Goal: Task Accomplishment & Management: Complete application form

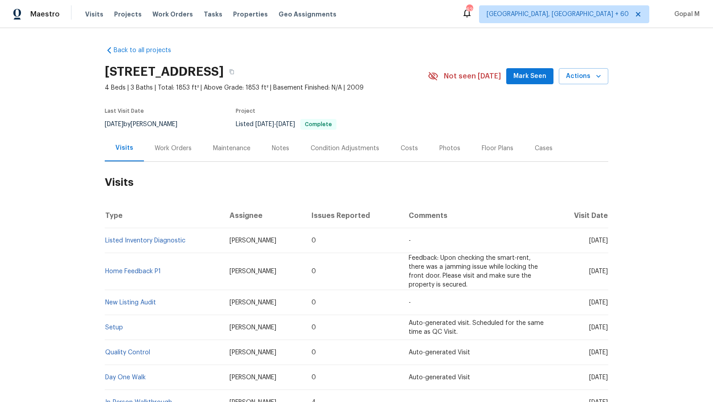
click at [181, 151] on div "Work Orders" at bounding box center [173, 148] width 37 height 9
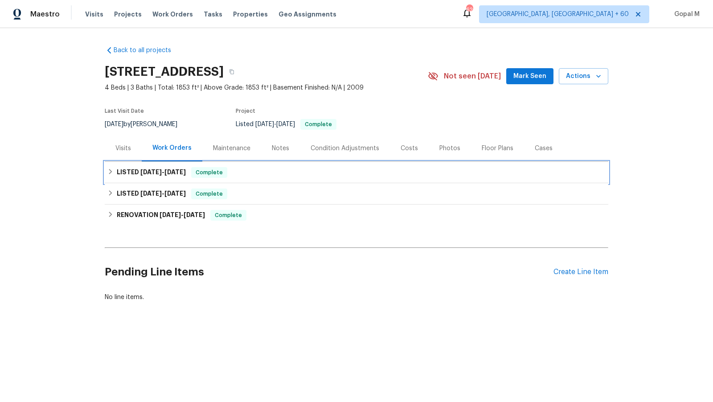
click at [186, 169] on span "[DATE]" at bounding box center [175, 172] width 21 height 6
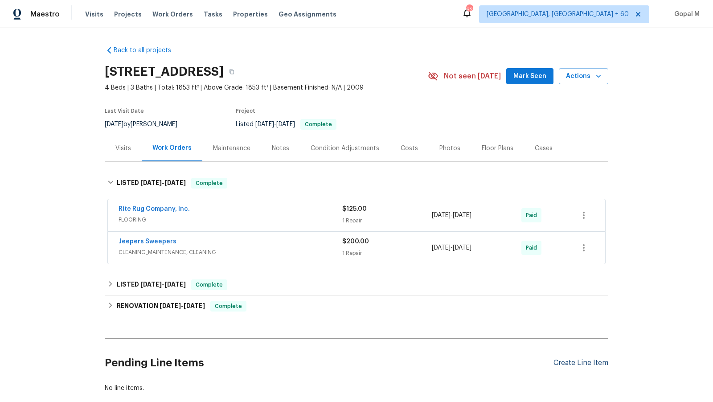
click at [566, 360] on div "Create Line Item" at bounding box center [581, 363] width 55 height 8
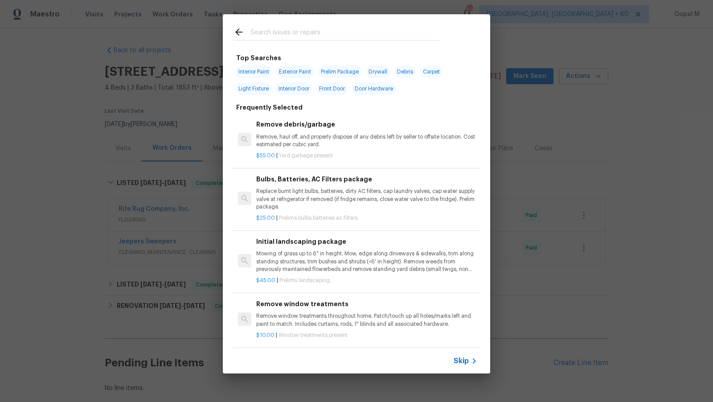
click at [458, 358] on span "Skip" at bounding box center [461, 361] width 15 height 9
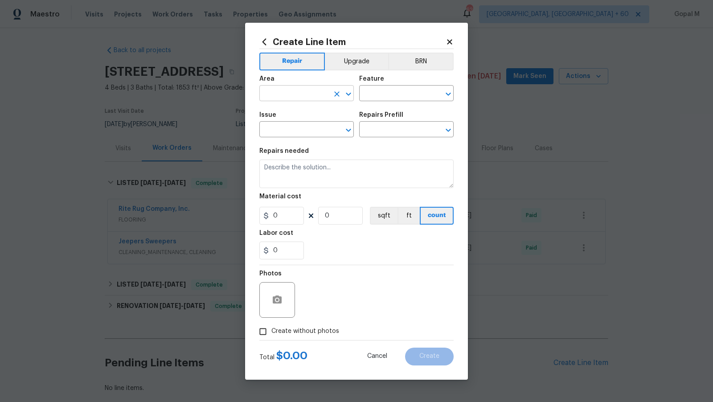
click at [297, 91] on input "text" at bounding box center [294, 94] width 70 height 14
type input "plu"
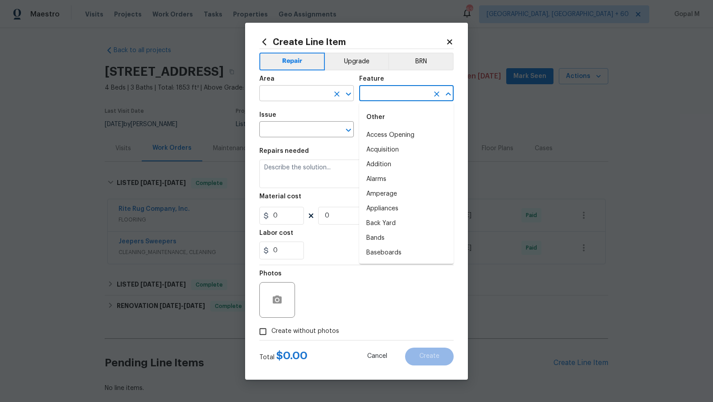
click at [295, 93] on input "text" at bounding box center [294, 94] width 70 height 14
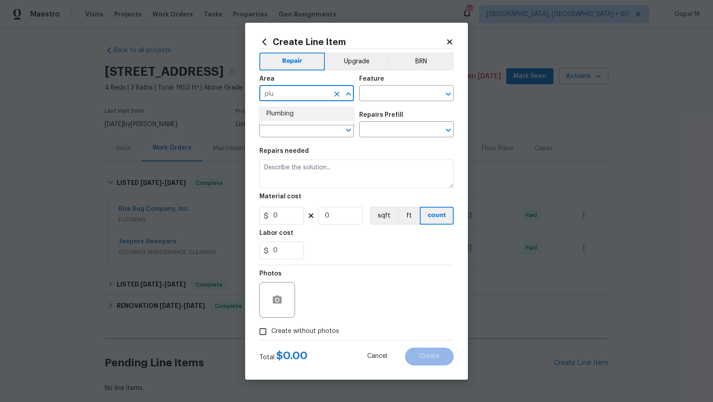
click at [291, 107] on li "Plumbing" at bounding box center [306, 114] width 95 height 15
type input "Plumbing"
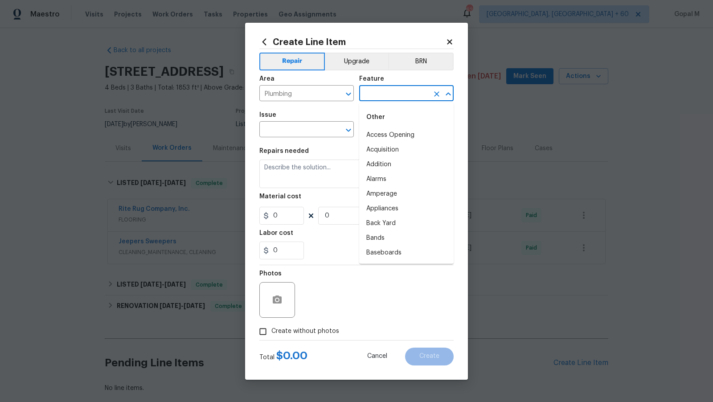
click at [379, 95] on input "text" at bounding box center [394, 94] width 70 height 14
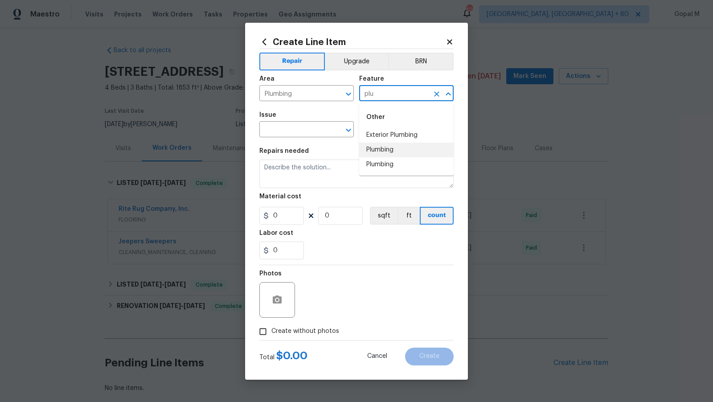
click at [384, 148] on li "Plumbing" at bounding box center [406, 150] width 95 height 15
type input "Plumbing"
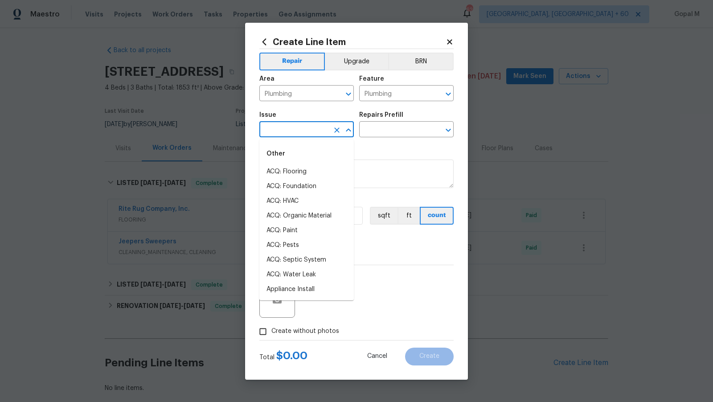
click at [310, 130] on input "text" at bounding box center [294, 130] width 70 height 14
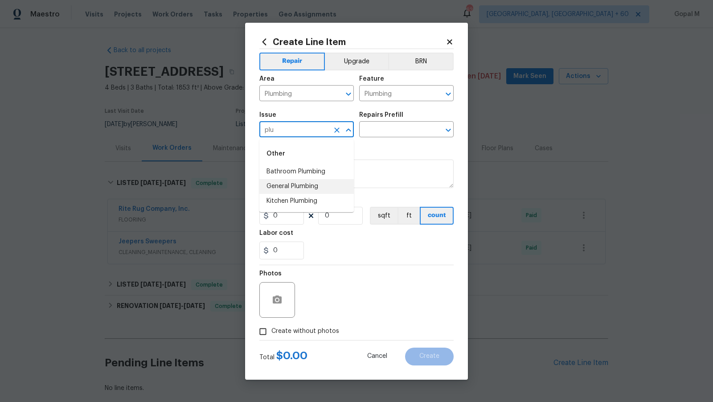
click at [309, 185] on li "General Plumbing" at bounding box center [306, 186] width 95 height 15
type input "General Plumbing"
click at [405, 130] on input "text" at bounding box center [394, 130] width 70 height 14
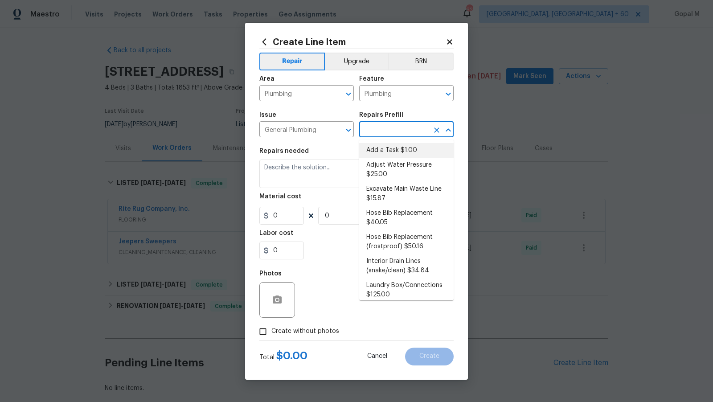
click at [387, 150] on li "Add a Task $1.00" at bounding box center [406, 150] width 95 height 15
type input "Add a Task $1.00"
type textarea "HPM to detail"
type input "1"
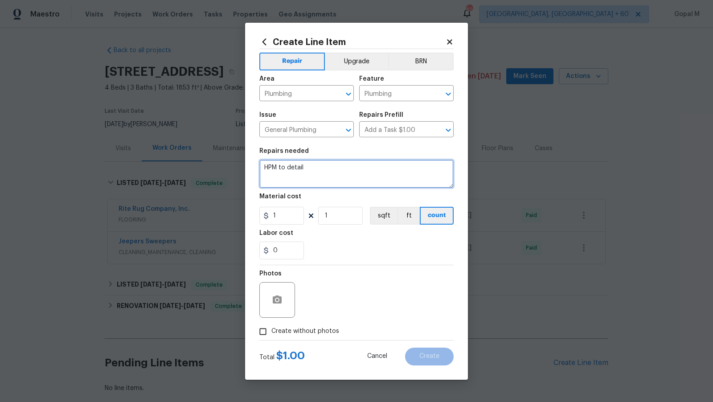
click at [340, 178] on textarea "HPM to detail" at bounding box center [356, 174] width 194 height 29
type textarea "#Leak"
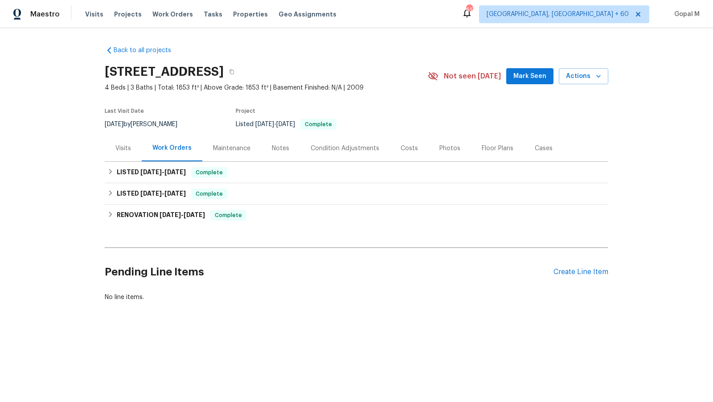
click at [122, 145] on div "Visits" at bounding box center [123, 148] width 16 height 9
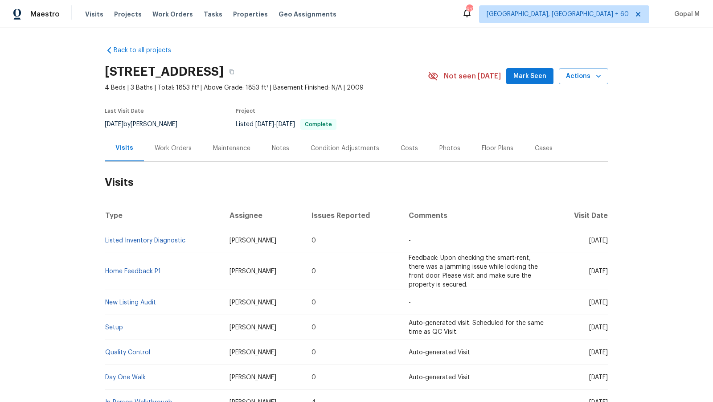
click at [181, 147] on div "Work Orders" at bounding box center [173, 148] width 37 height 9
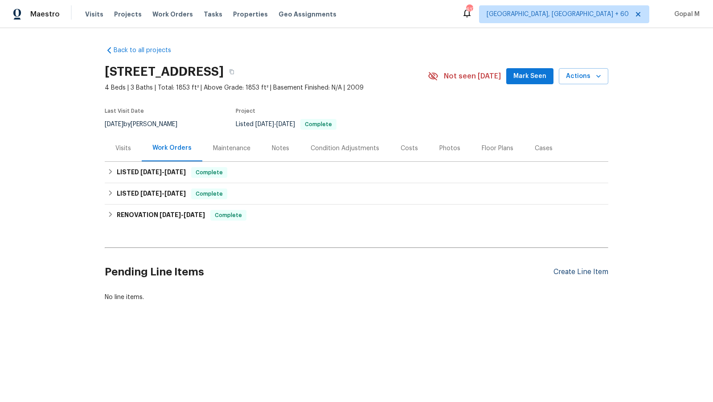
click at [602, 268] on div "Create Line Item" at bounding box center [581, 272] width 55 height 8
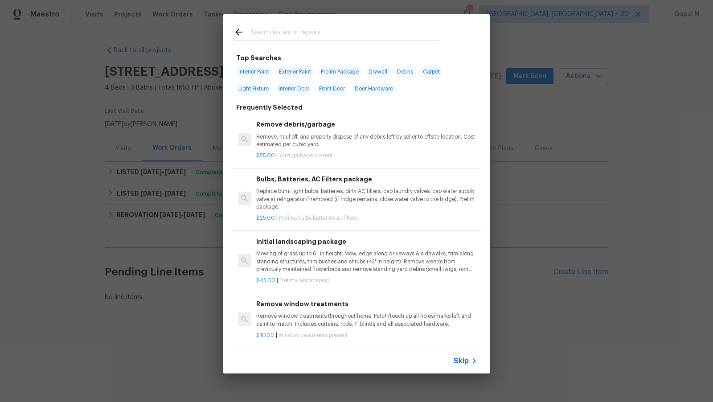
click at [461, 359] on span "Skip" at bounding box center [461, 361] width 15 height 9
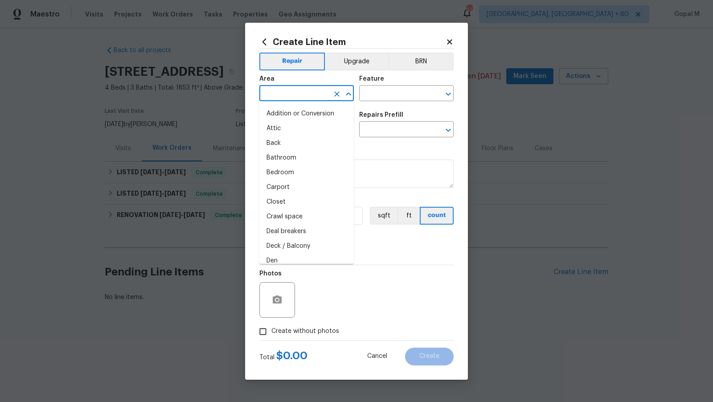
click at [310, 91] on input "text" at bounding box center [294, 94] width 70 height 14
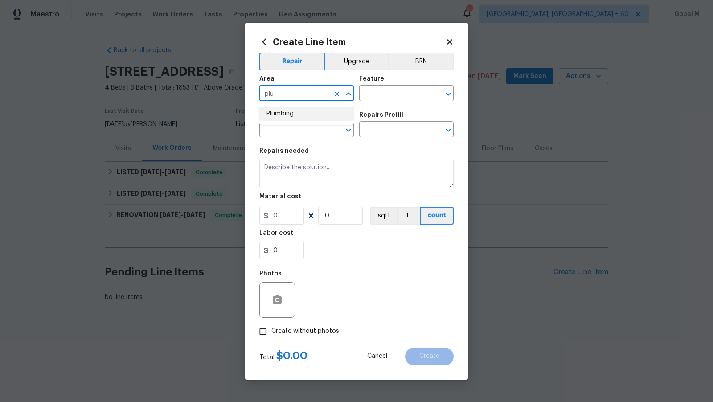
click at [302, 109] on li "Plumbing" at bounding box center [306, 114] width 95 height 15
type input "Plumbing"
click at [377, 91] on input "text" at bounding box center [394, 94] width 70 height 14
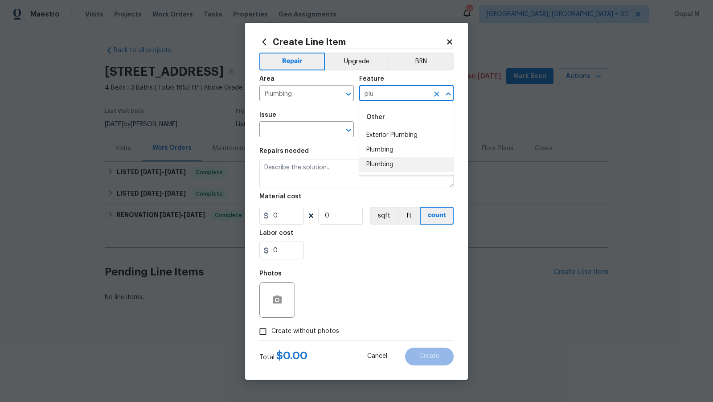
click at [399, 169] on li "Plumbing" at bounding box center [406, 164] width 95 height 15
type input "Plumbing"
click at [309, 131] on input "text" at bounding box center [294, 130] width 70 height 14
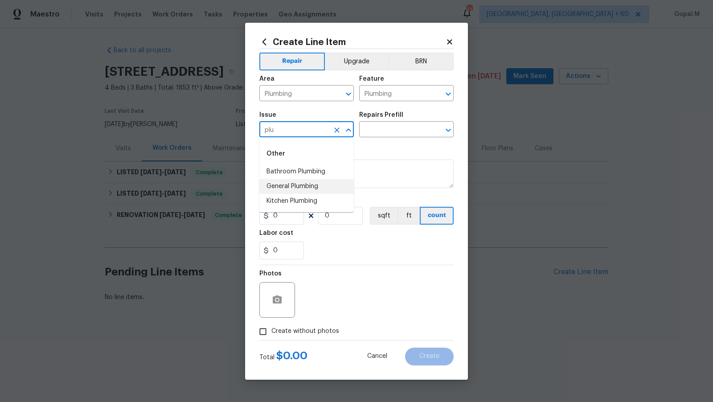
click at [326, 185] on li "General Plumbing" at bounding box center [306, 186] width 95 height 15
type input "General Plumbing"
click at [392, 132] on input "text" at bounding box center [394, 130] width 70 height 14
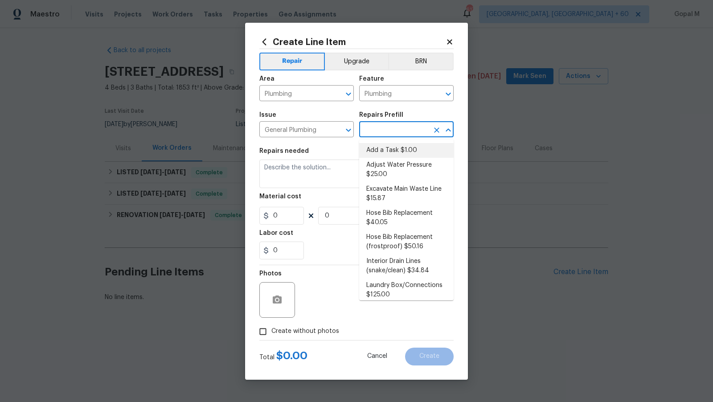
click at [428, 149] on li "Add a Task $1.00" at bounding box center [406, 150] width 95 height 15
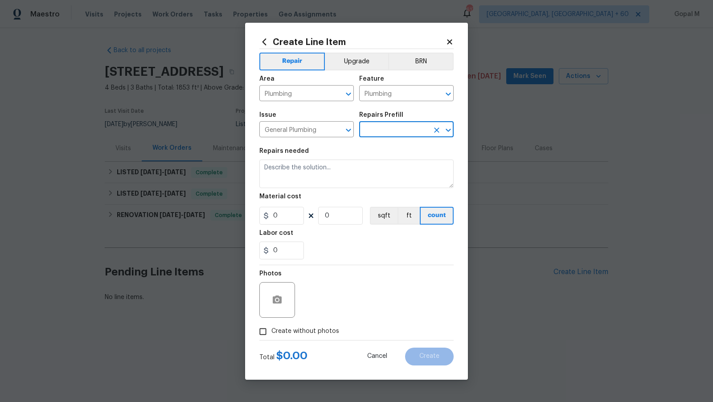
type input "Add a Task $1.00"
type textarea "HPM to detail"
type input "1"
click at [374, 176] on textarea "HPM to detail" at bounding box center [356, 174] width 194 height 29
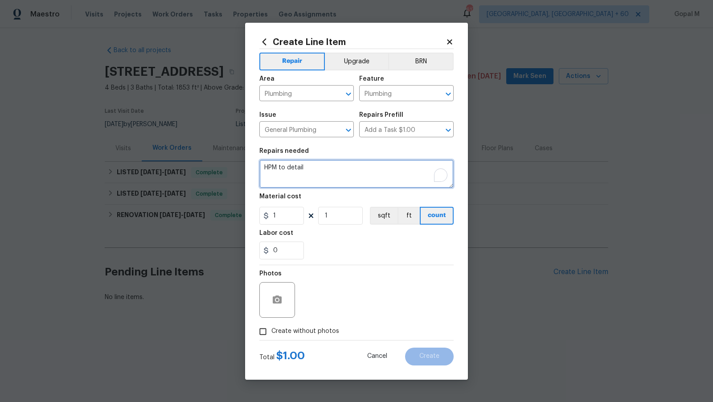
click at [374, 176] on textarea "HPM to detail" at bounding box center [356, 174] width 194 height 29
paste textarea "The bathtub was 1/3 full of water and dripping continuously."
click at [289, 168] on textarea "The bathtub was 1/3 full of water and dripping continuously. inspect and repair…" at bounding box center [356, 174] width 194 height 29
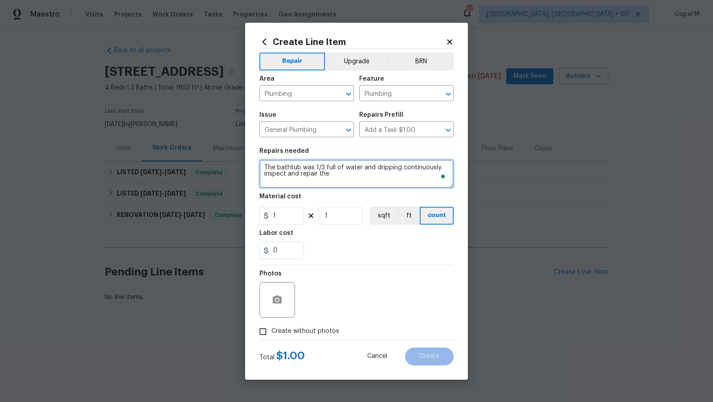
click at [358, 174] on textarea "The bathtub was 1/3 full of water and dripping continuously. inspect and repair…" at bounding box center [356, 174] width 194 height 29
paste textarea "bathtub"
type textarea "#Leak The bathtub was 1/3 full of water and dripping continuously. inspect and …"
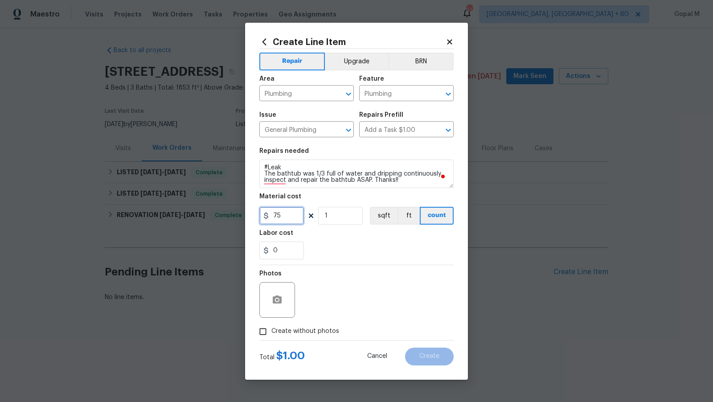
type input "75"
click at [276, 330] on span "Create without photos" at bounding box center [306, 331] width 68 height 9
click at [272, 330] on input "Create without photos" at bounding box center [263, 331] width 17 height 17
checkbox input "true"
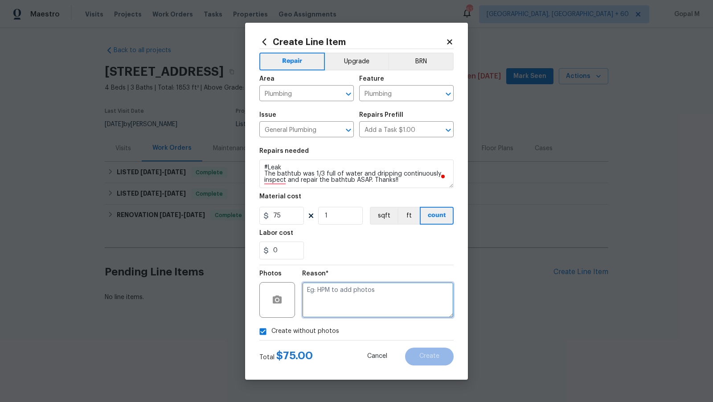
click at [366, 304] on textarea at bounding box center [378, 300] width 152 height 36
type textarea "No photos"
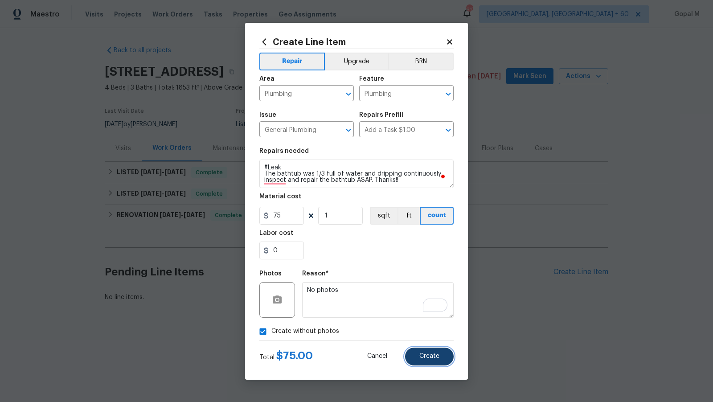
click at [412, 351] on button "Create" at bounding box center [429, 357] width 49 height 18
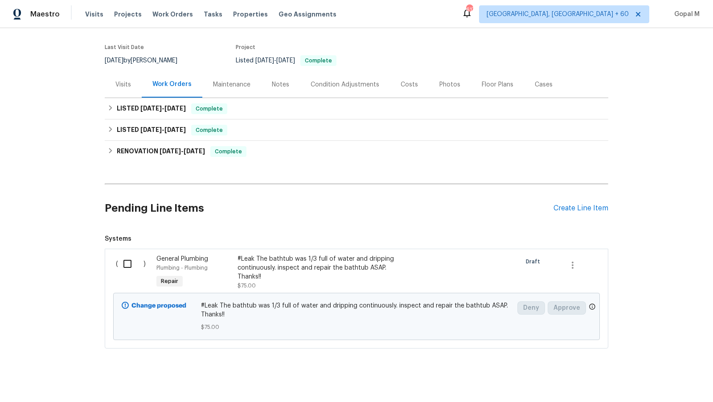
scroll to position [70, 0]
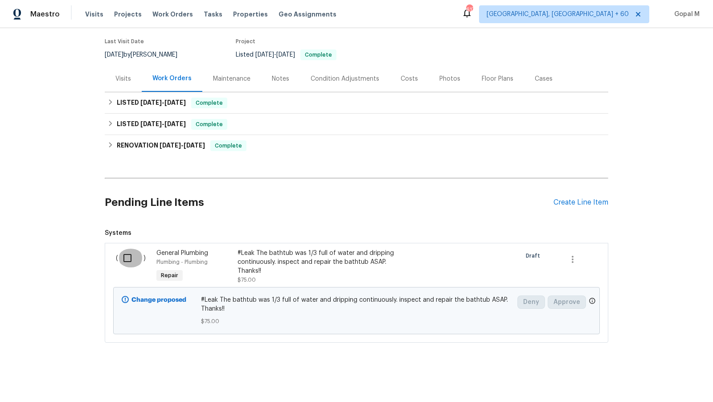
click at [127, 266] on input "checkbox" at bounding box center [130, 258] width 25 height 19
checkbox input "true"
click at [640, 376] on span "Create Work Order" at bounding box center [662, 379] width 59 height 11
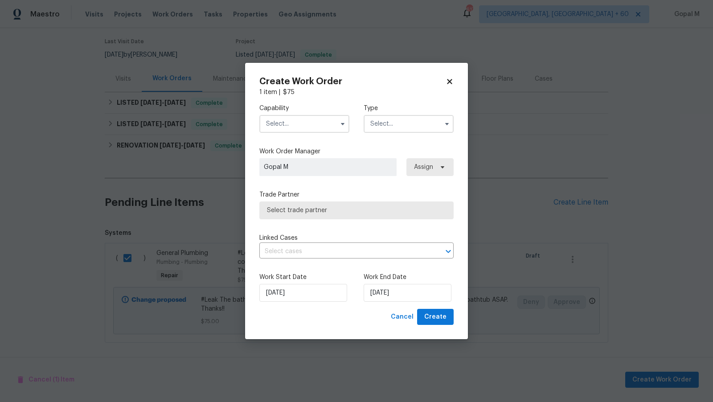
click at [304, 123] on input "text" at bounding box center [304, 124] width 90 height 18
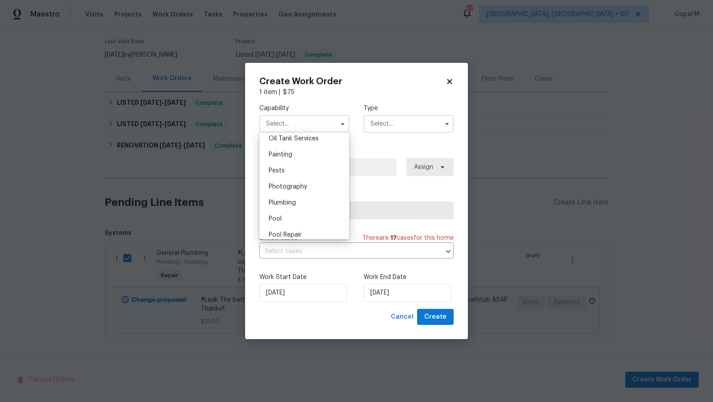
scroll to position [738, 0]
click at [290, 200] on span "Plumbing" at bounding box center [282, 202] width 27 height 6
type input "Plumbing"
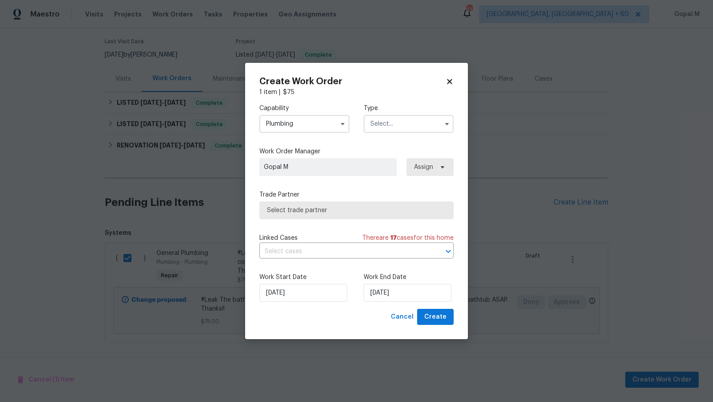
click at [412, 122] on input "text" at bounding box center [409, 124] width 90 height 18
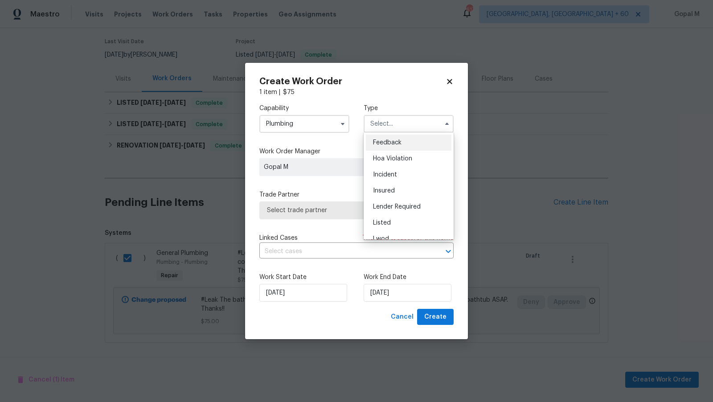
click at [409, 141] on div "Feedback" at bounding box center [409, 143] width 86 height 16
type input "Feedback"
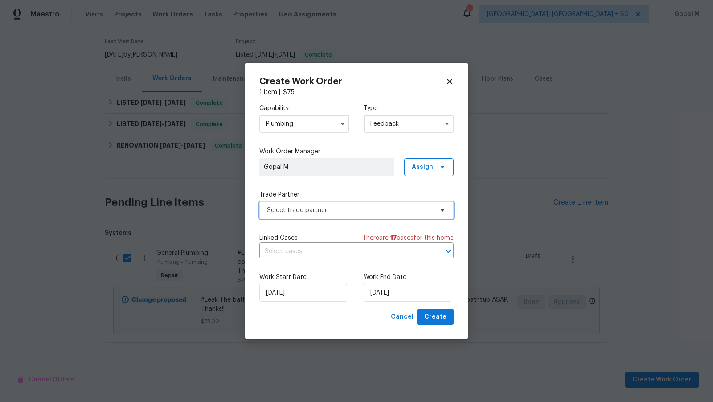
click at [383, 211] on span "Select trade partner" at bounding box center [350, 210] width 166 height 9
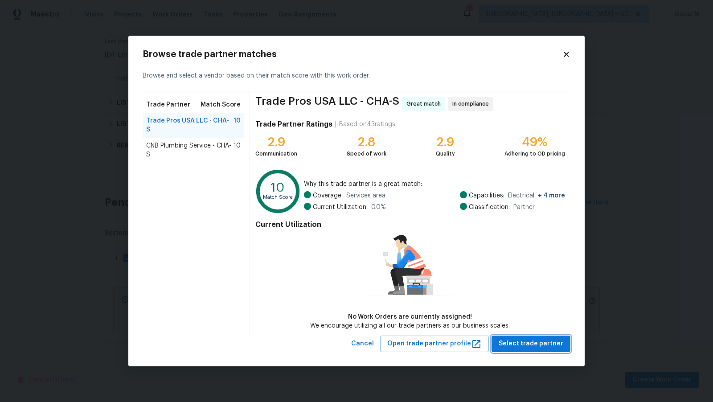
click at [501, 343] on button "Select trade partner" at bounding box center [531, 344] width 79 height 16
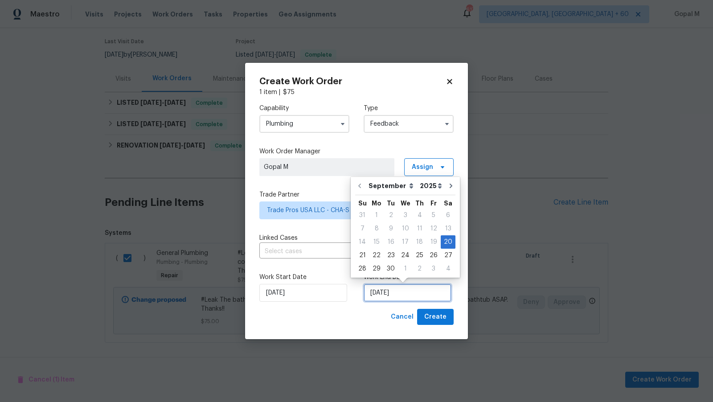
click at [408, 291] on input "20/09/2025" at bounding box center [408, 293] width 88 height 18
click at [388, 251] on div "23" at bounding box center [391, 255] width 14 height 12
click at [411, 294] on input "23/09/2025" at bounding box center [408, 293] width 88 height 18
click at [405, 258] on div "24" at bounding box center [405, 255] width 15 height 12
type input "24/09/2025"
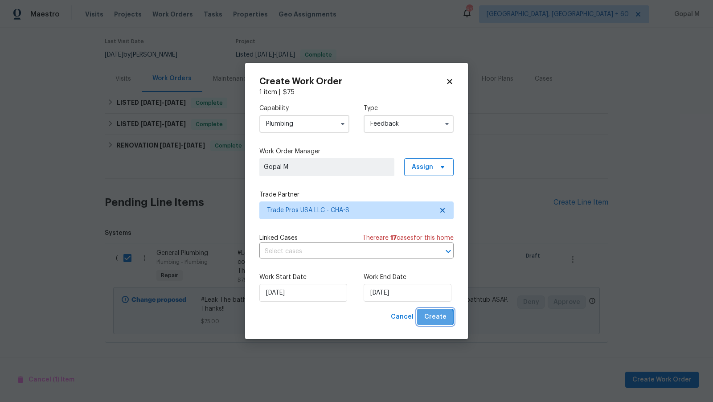
click at [423, 318] on button "Create" at bounding box center [435, 317] width 37 height 16
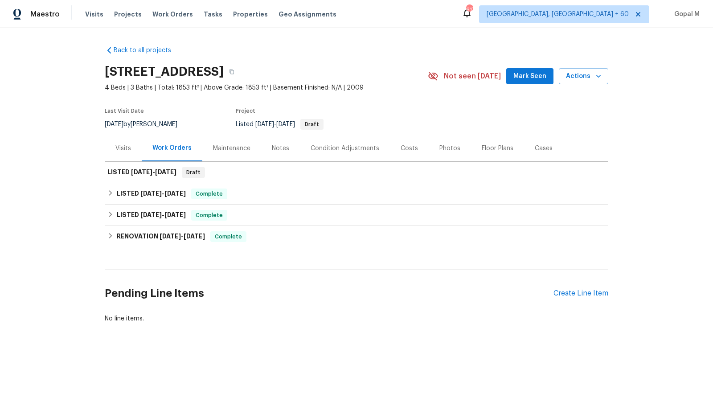
scroll to position [0, 0]
click at [273, 171] on div "LISTED 9/20/25 - 9/24/25 Draft" at bounding box center [356, 172] width 498 height 11
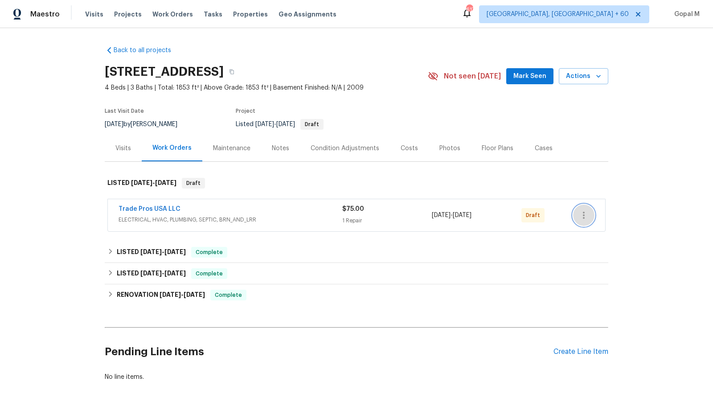
click at [583, 213] on icon "button" at bounding box center [584, 215] width 11 height 11
click at [583, 213] on li "Send to Vendor" at bounding box center [622, 215] width 99 height 15
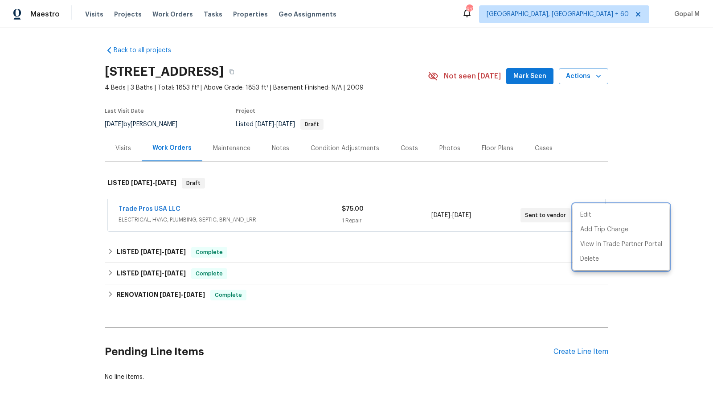
click at [111, 209] on div at bounding box center [356, 201] width 713 height 402
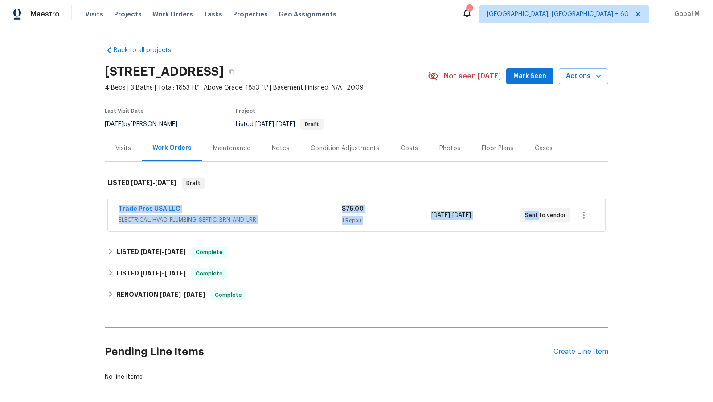
drag, startPoint x: 111, startPoint y: 209, endPoint x: 538, endPoint y: 215, distance: 426.7
click at [538, 215] on div "Trade Pros USA LLC ELECTRICAL, HVAC, PLUMBING, SEPTIC, BRN_AND_LRR $75.00 1 Rep…" at bounding box center [357, 215] width 498 height 32
copy div "Trade Pros USA LLC ELECTRICAL, HVAC, PLUMBING, SEPTIC, BRN_AND_LRR $75.00 1 Rep…"
click at [86, 207] on div "Back to all projects 1783 Andover Pl, Chattanooga, TN 37421 4 Beds | 3 Baths | …" at bounding box center [356, 215] width 713 height 374
drag, startPoint x: 115, startPoint y: 208, endPoint x: 532, endPoint y: 217, distance: 417.4
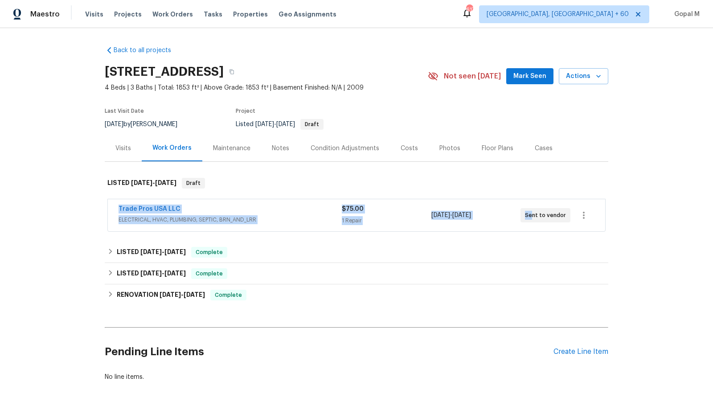
click at [532, 217] on div "Trade Pros USA LLC ELECTRICAL, HVAC, PLUMBING, SEPTIC, BRN_AND_LRR $75.00 1 Rep…" at bounding box center [357, 215] width 498 height 32
copy div "Trade Pros USA LLC ELECTRICAL, HVAC, PLUMBING, SEPTIC, BRN_AND_LRR $75.00 1 Rep…"
